Goal: Navigation & Orientation: Find specific page/section

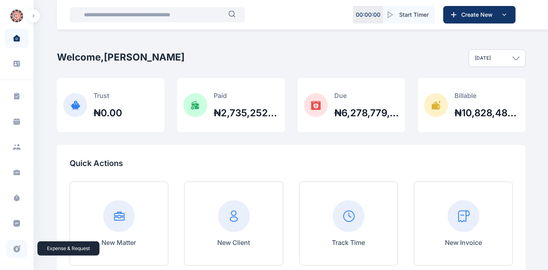
click at [14, 249] on icon at bounding box center [17, 249] width 7 height 7
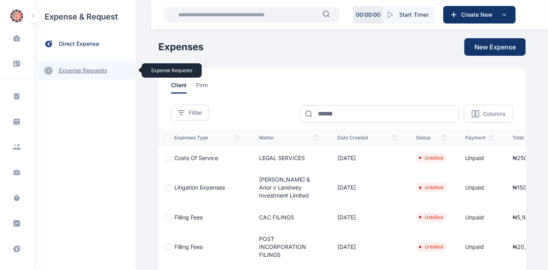
click at [81, 69] on link "expense requests expense requests" at bounding box center [84, 70] width 102 height 19
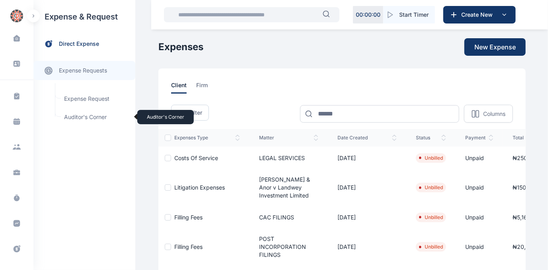
click at [73, 116] on span "Auditor's Corner Auditor's Corner" at bounding box center [95, 117] width 72 height 15
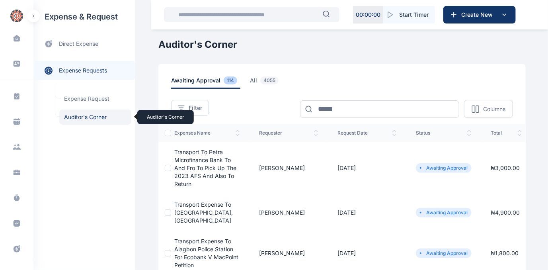
click at [73, 116] on span "Auditor's Corner Auditor's Corner" at bounding box center [95, 117] width 72 height 15
